Goal: Book appointment/travel/reservation

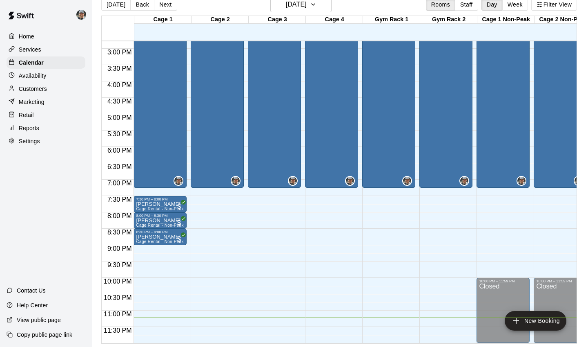
scroll to position [13, 0]
click at [317, 9] on icon "button" at bounding box center [313, 5] width 7 height 10
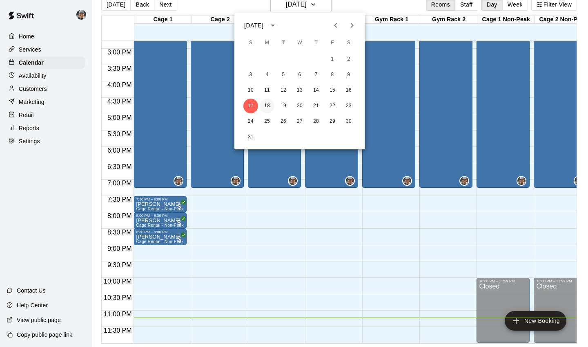
click at [266, 105] on button "18" at bounding box center [267, 105] width 15 height 15
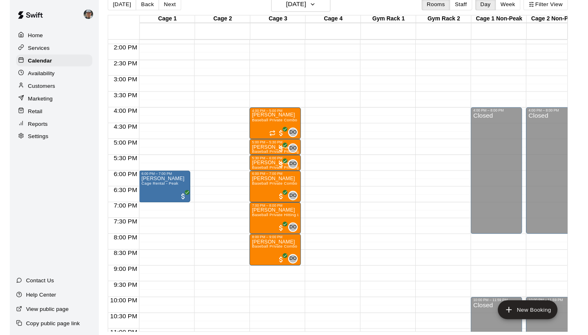
scroll to position [443, 0]
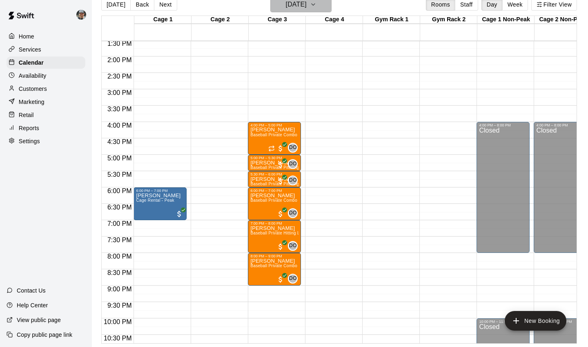
click at [317, 7] on icon "button" at bounding box center [313, 5] width 7 height 10
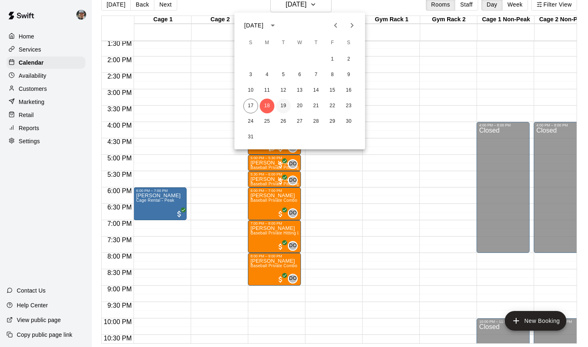
click at [284, 105] on button "19" at bounding box center [283, 105] width 15 height 15
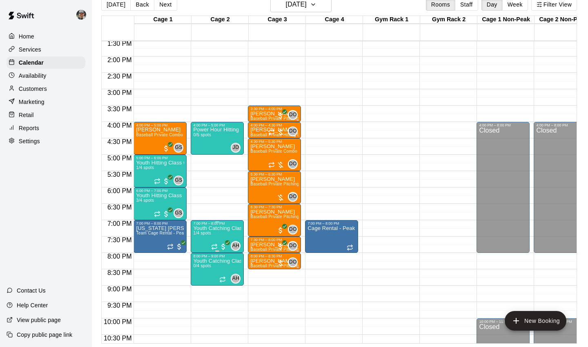
click at [201, 247] on button "edit" at bounding box center [202, 254] width 16 height 16
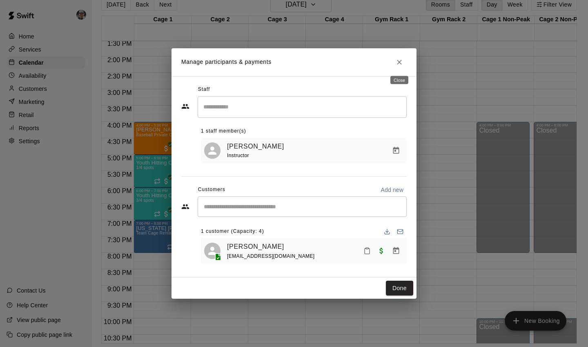
click at [401, 61] on icon "Close" at bounding box center [399, 62] width 5 height 5
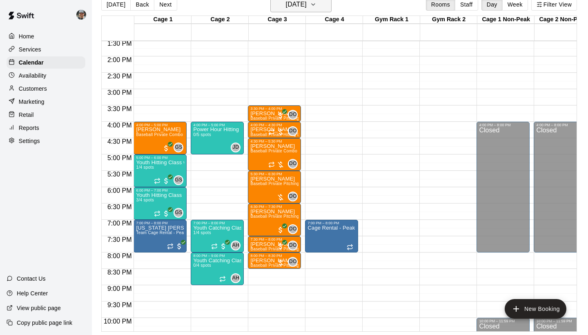
click at [307, 6] on h6 "[DATE]" at bounding box center [296, 4] width 21 height 11
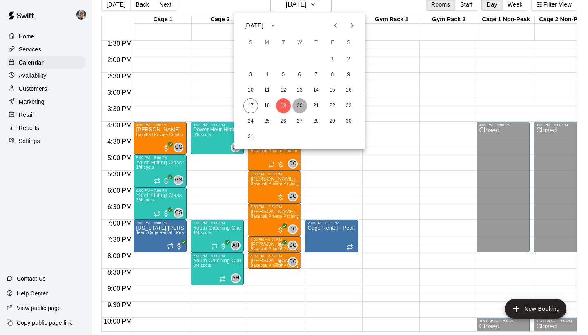
click at [300, 103] on button "20" at bounding box center [300, 105] width 15 height 15
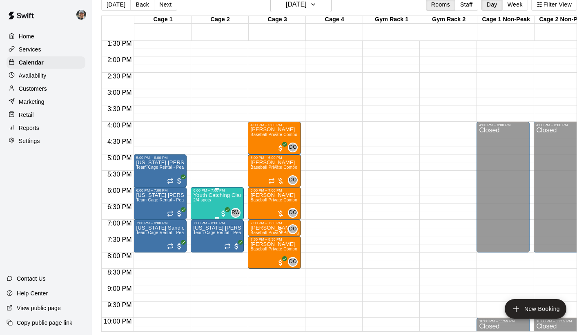
click at [306, 85] on div at bounding box center [294, 167] width 588 height 335
click at [317, 8] on icon "button" at bounding box center [313, 5] width 7 height 10
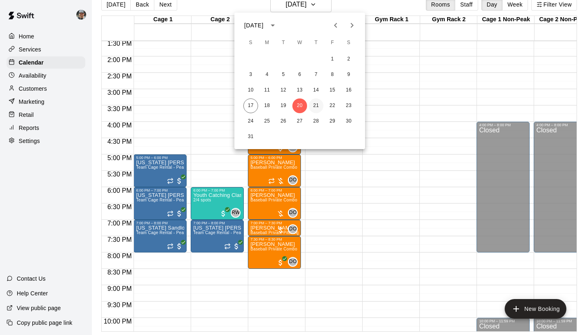
click at [315, 105] on button "21" at bounding box center [316, 105] width 15 height 15
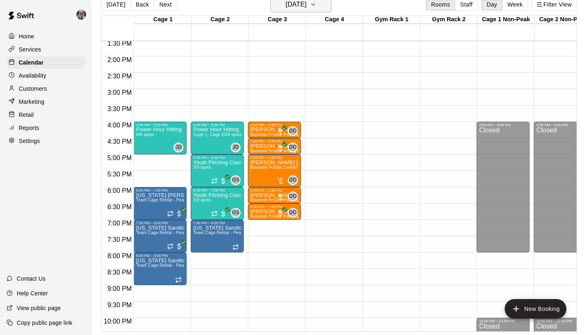
click at [331, 9] on button "[DATE]" at bounding box center [301, 5] width 61 height 16
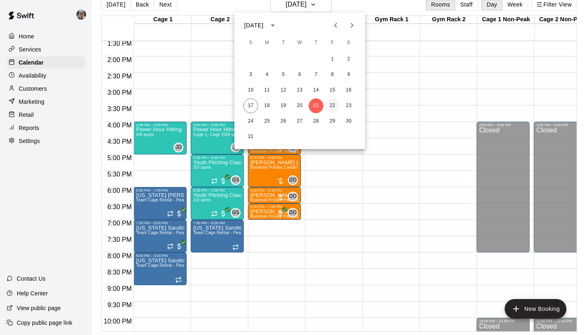
click at [333, 106] on button "22" at bounding box center [332, 105] width 15 height 15
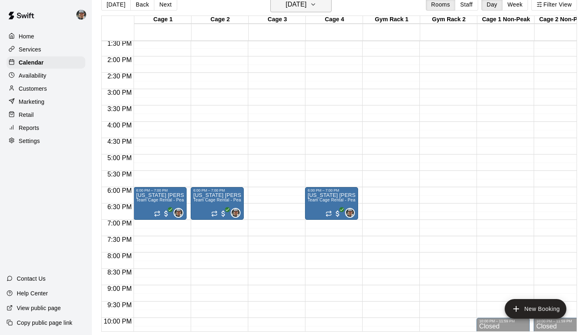
click at [317, 7] on icon "button" at bounding box center [313, 5] width 7 height 10
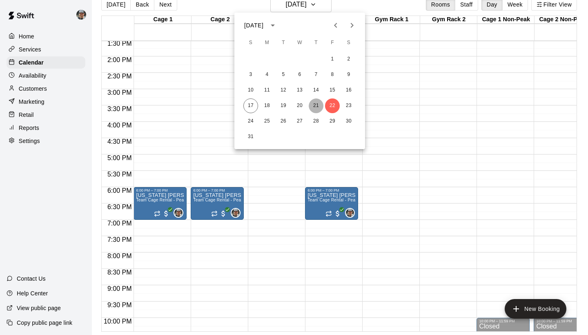
click at [314, 105] on button "21" at bounding box center [316, 105] width 15 height 15
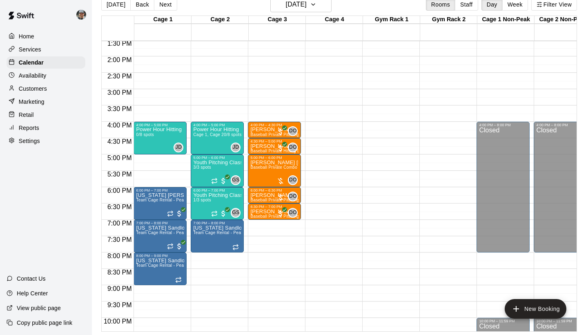
scroll to position [387, 0]
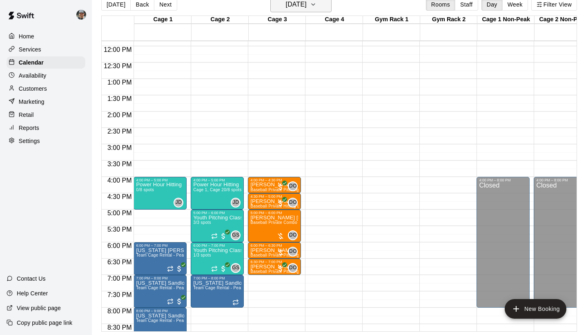
click at [317, 4] on icon "button" at bounding box center [313, 5] width 7 height 10
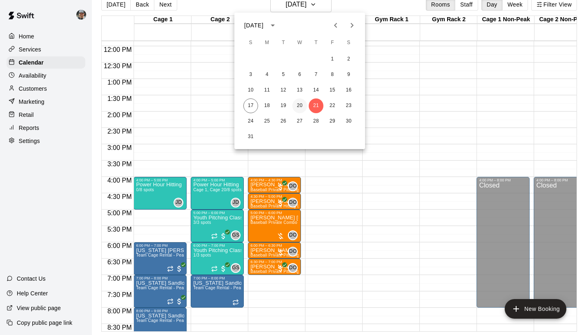
click at [301, 109] on button "20" at bounding box center [300, 105] width 15 height 15
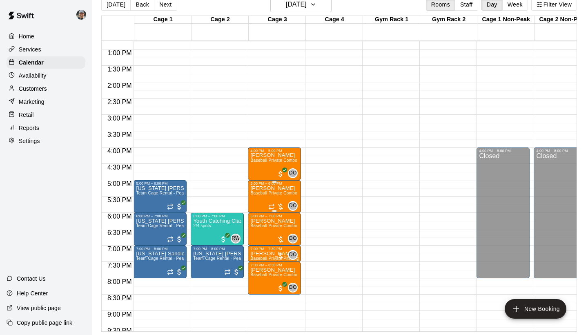
scroll to position [419, 0]
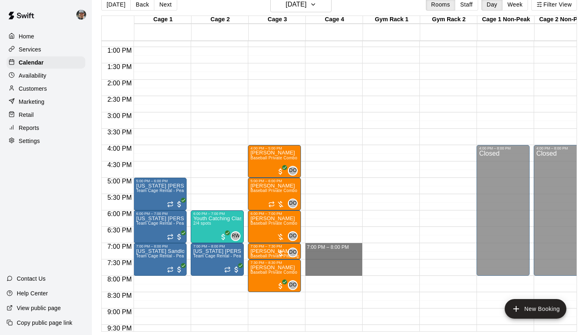
drag, startPoint x: 323, startPoint y: 247, endPoint x: 323, endPoint y: 268, distance: 21.3
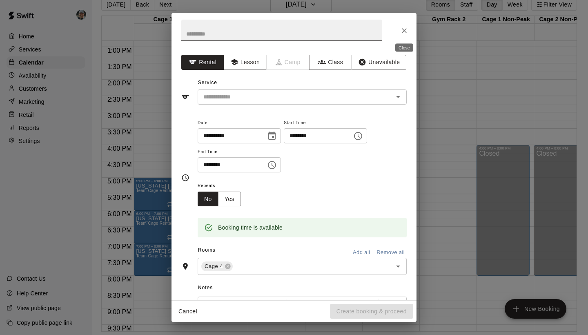
click at [403, 31] on icon "Close" at bounding box center [404, 31] width 8 height 8
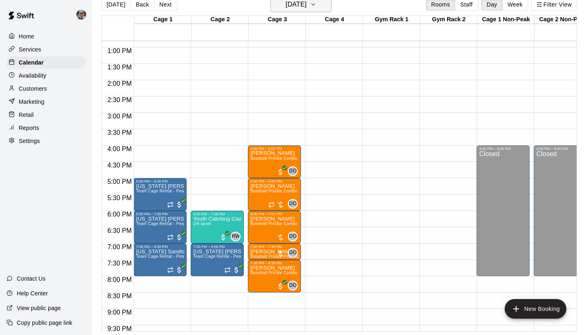
scroll to position [419, 0]
click at [317, 4] on icon "button" at bounding box center [313, 5] width 7 height 10
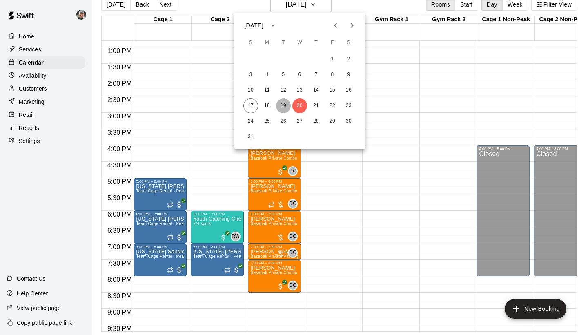
click at [281, 107] on button "19" at bounding box center [283, 105] width 15 height 15
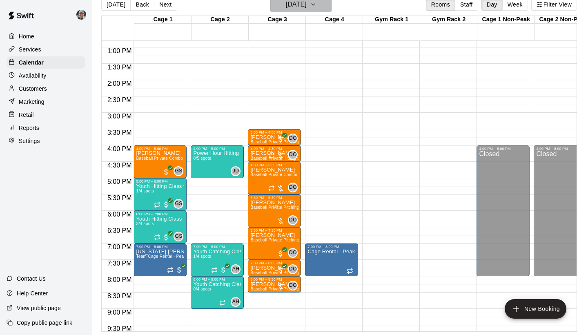
click at [317, 6] on icon "button" at bounding box center [313, 5] width 7 height 10
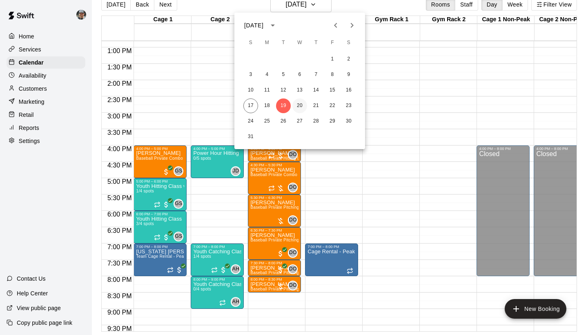
click at [300, 108] on button "20" at bounding box center [300, 105] width 15 height 15
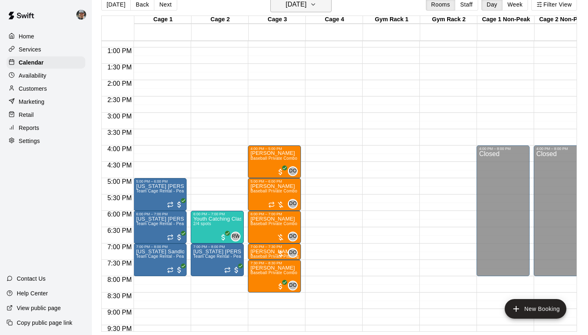
click at [331, 10] on button "[DATE]" at bounding box center [301, 5] width 61 height 16
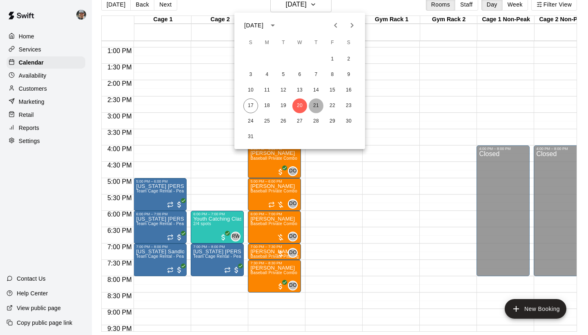
click at [315, 106] on button "21" at bounding box center [316, 105] width 15 height 15
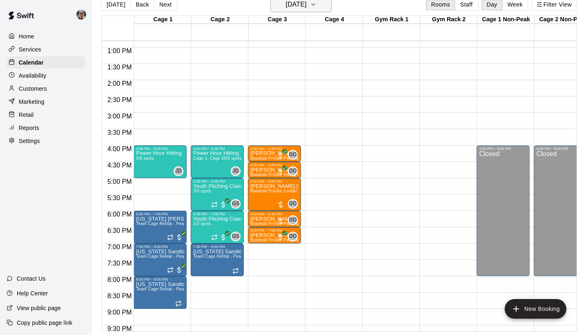
click at [317, 5] on icon "button" at bounding box center [313, 5] width 7 height 10
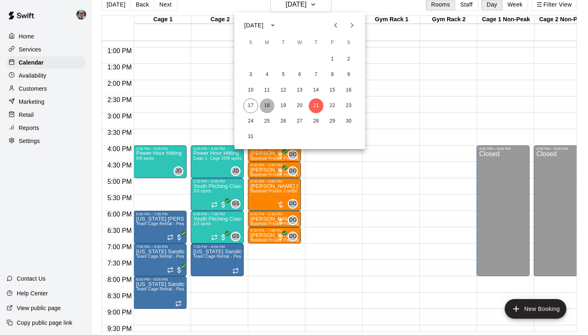
click at [266, 105] on button "18" at bounding box center [267, 105] width 15 height 15
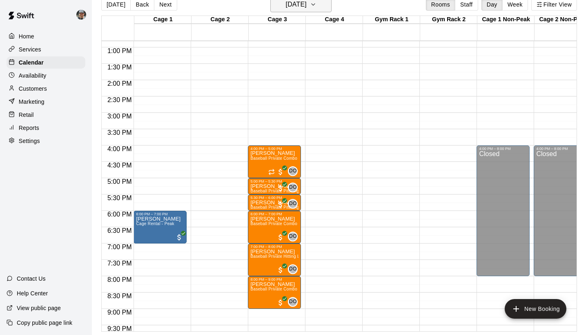
click at [330, 3] on button "[DATE]" at bounding box center [301, 5] width 61 height 16
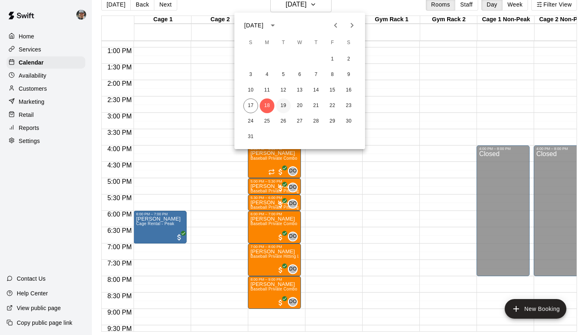
click at [281, 104] on button "19" at bounding box center [283, 105] width 15 height 15
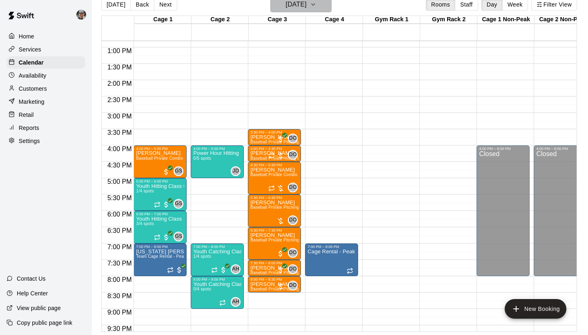
click at [321, 8] on button "[DATE]" at bounding box center [301, 5] width 61 height 16
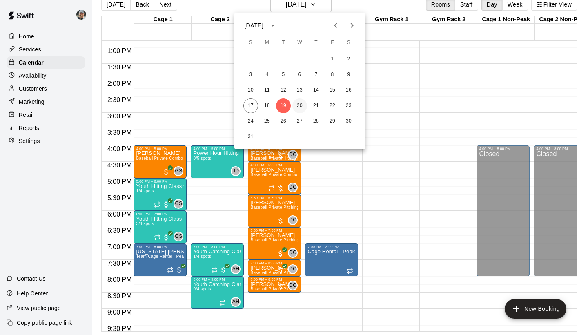
click at [298, 102] on button "20" at bounding box center [300, 105] width 15 height 15
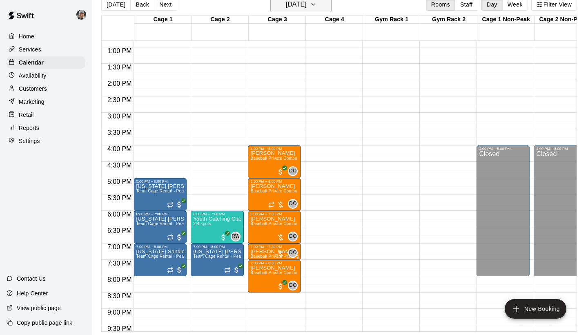
click at [317, 3] on icon "button" at bounding box center [313, 5] width 7 height 10
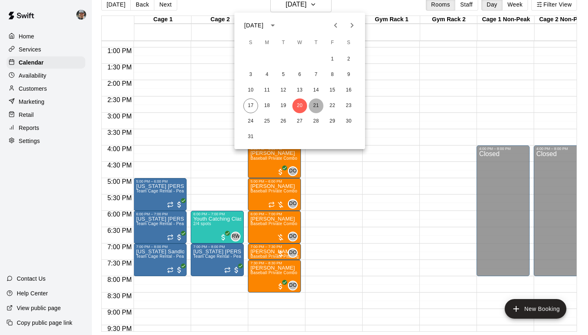
click at [312, 107] on button "21" at bounding box center [316, 105] width 15 height 15
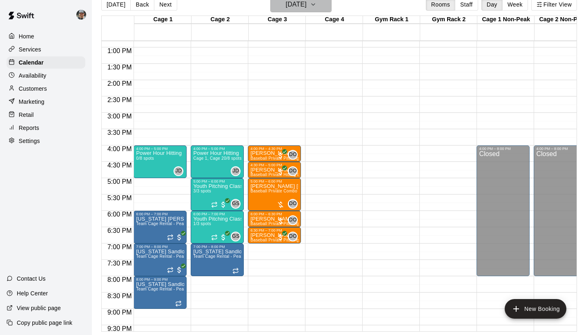
click at [317, 4] on icon "button" at bounding box center [313, 5] width 7 height 10
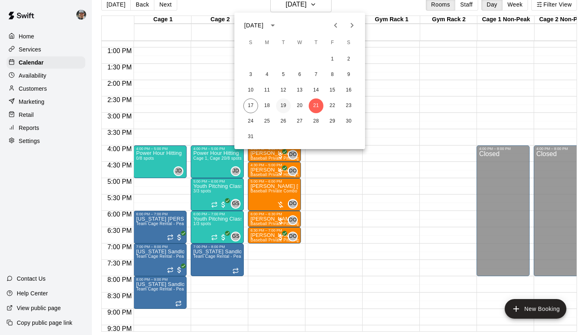
click at [284, 106] on button "19" at bounding box center [283, 105] width 15 height 15
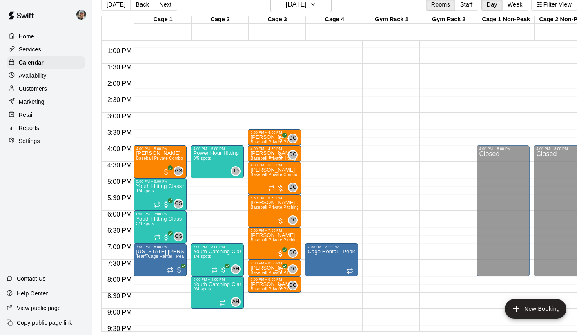
click at [339, 177] on div at bounding box center [294, 167] width 588 height 335
click at [146, 227] on div "3/4 spots filled" at bounding box center [145, 234] width 37 height 15
click at [137, 238] on icon "edit" at bounding box center [135, 235] width 10 height 10
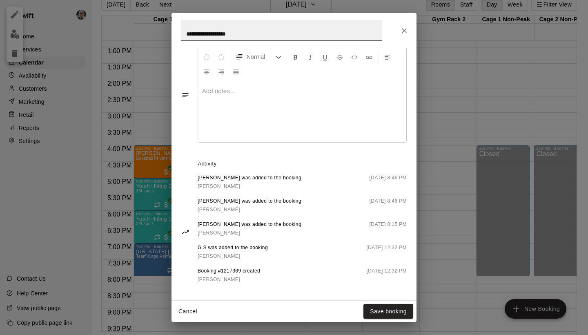
scroll to position [330, 0]
click at [406, 34] on icon "Close" at bounding box center [404, 31] width 8 height 8
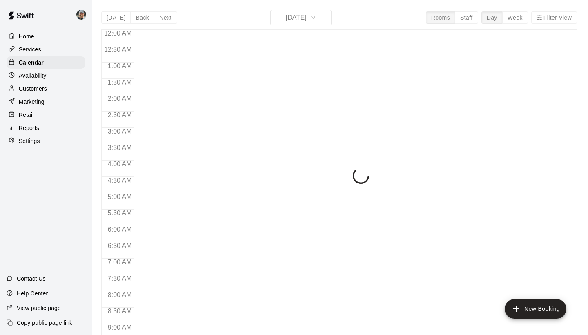
scroll to position [470, 0]
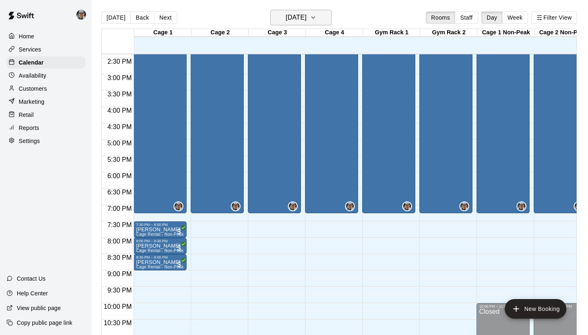
click at [317, 13] on icon "button" at bounding box center [313, 18] width 7 height 10
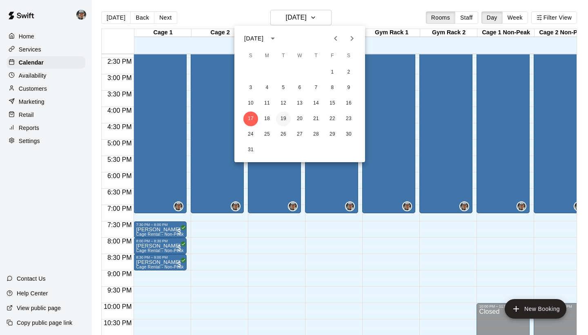
click at [285, 122] on button "19" at bounding box center [283, 119] width 15 height 15
